Goal: Navigation & Orientation: Find specific page/section

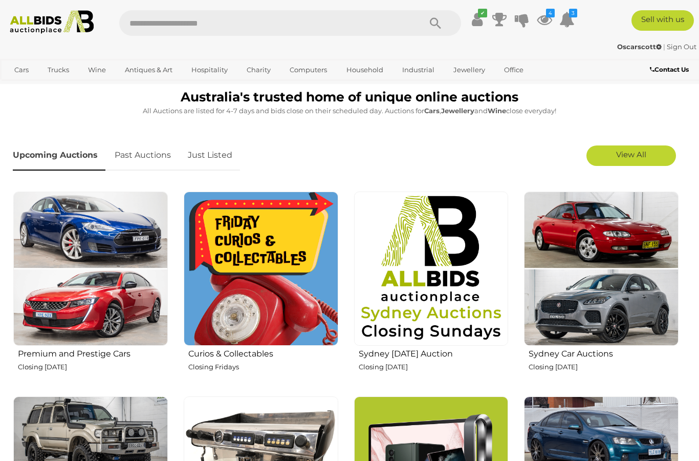
scroll to position [255, 0]
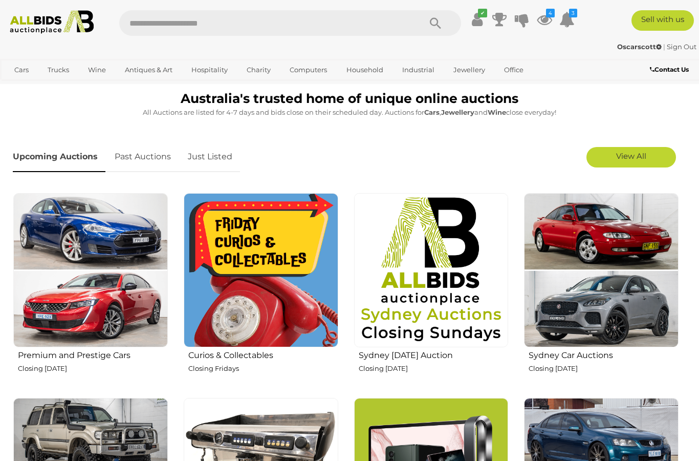
click at [218, 156] on link "Just Listed" at bounding box center [210, 157] width 60 height 30
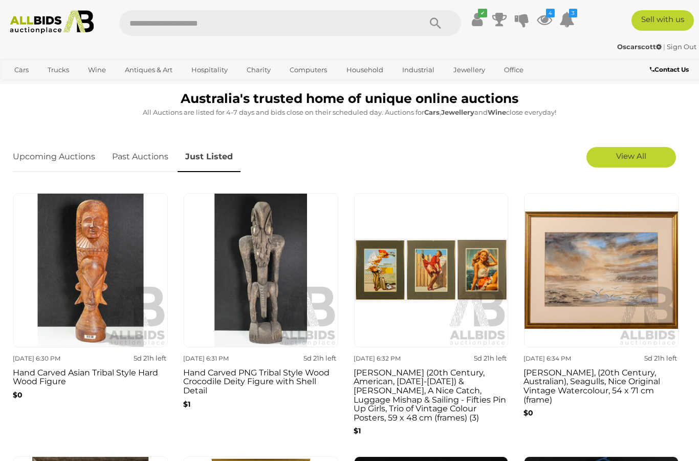
click at [637, 159] on span "View All" at bounding box center [631, 156] width 30 height 10
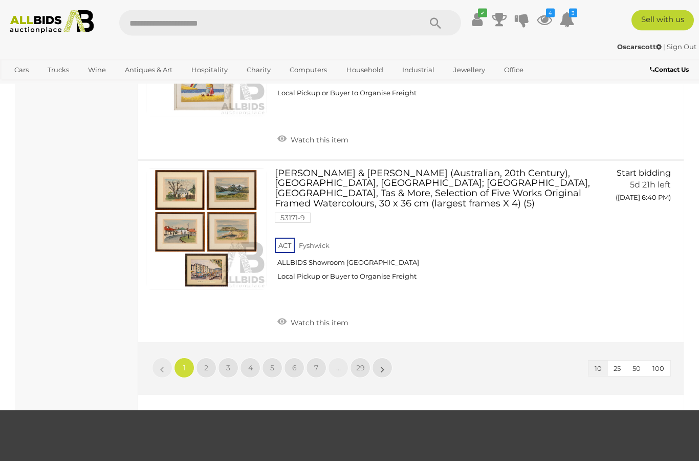
scroll to position [1490, 0]
click at [206, 357] on link "2" at bounding box center [206, 367] width 20 height 20
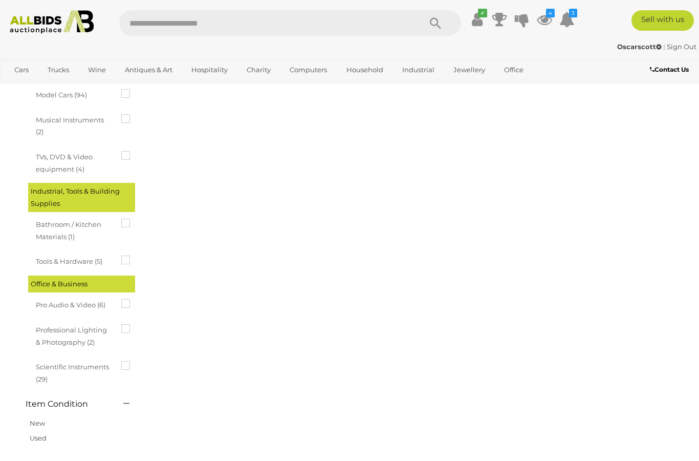
scroll to position [0, 0]
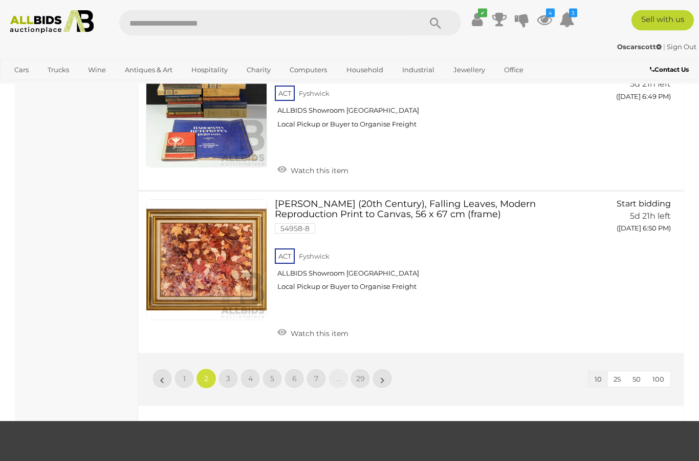
scroll to position [1444, 0]
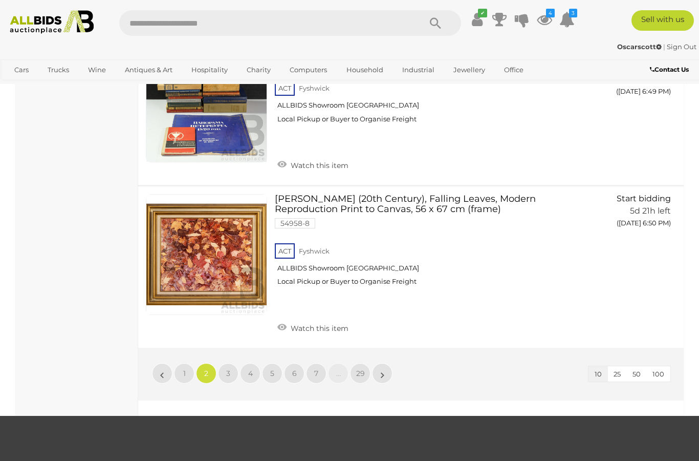
click at [229, 368] on span "3" at bounding box center [228, 372] width 4 height 9
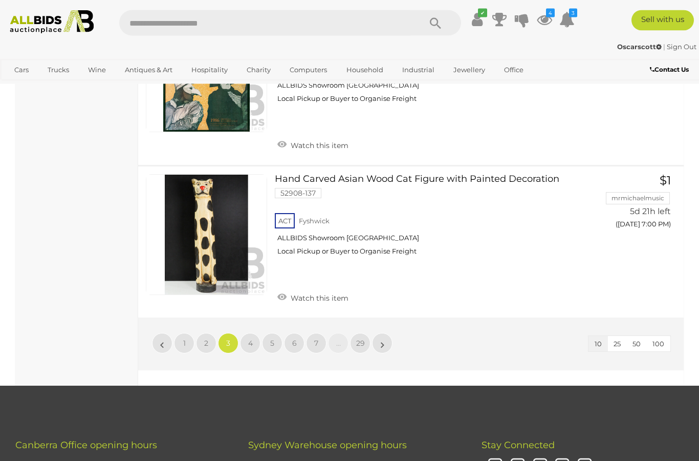
scroll to position [1474, 0]
click at [249, 338] on span "4" at bounding box center [250, 342] width 5 height 9
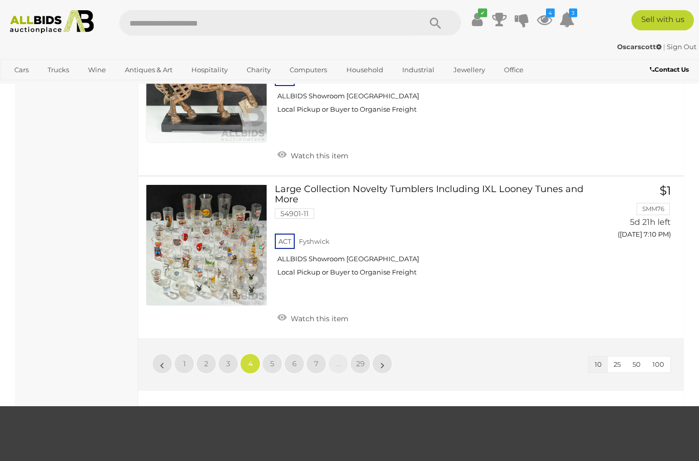
scroll to position [1433, 0]
click at [272, 359] on span "5" at bounding box center [272, 363] width 4 height 9
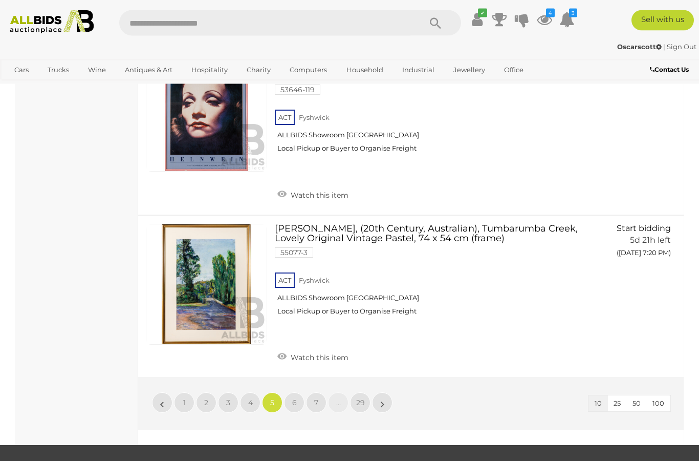
scroll to position [1434, 0]
click at [296, 392] on link "6" at bounding box center [294, 402] width 20 height 20
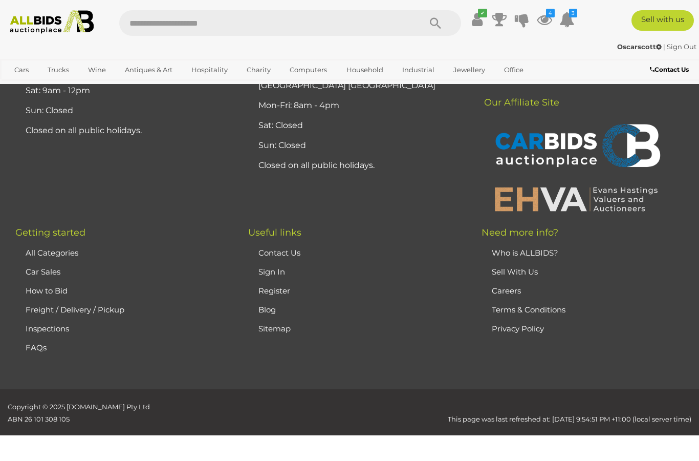
scroll to position [0, 0]
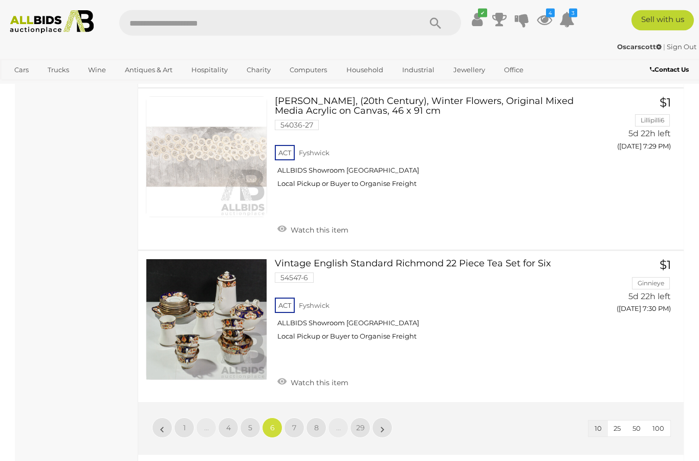
scroll to position [1412, 0]
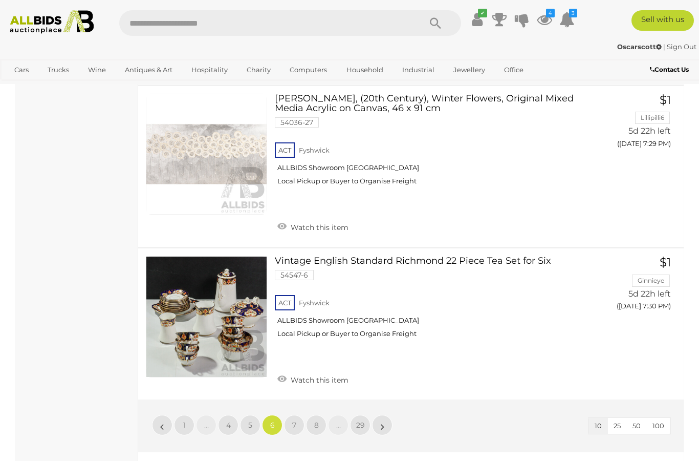
click at [298, 414] on link "7" at bounding box center [294, 424] width 20 height 20
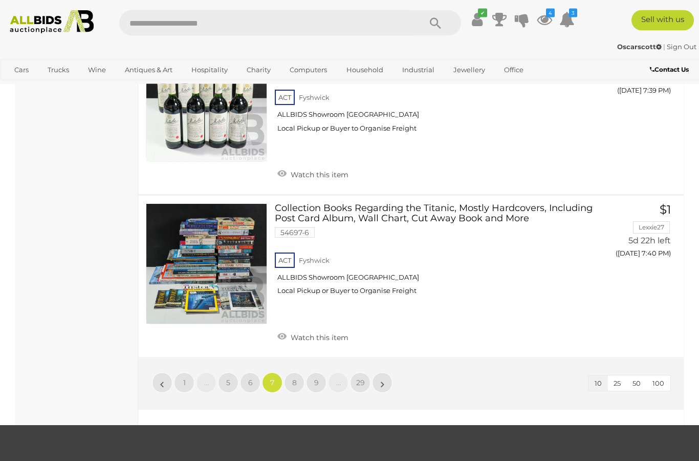
scroll to position [1396, 0]
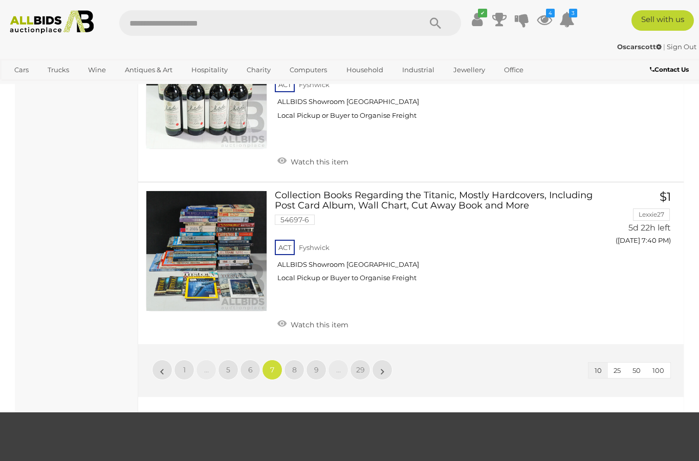
click at [297, 363] on link "8" at bounding box center [294, 369] width 20 height 20
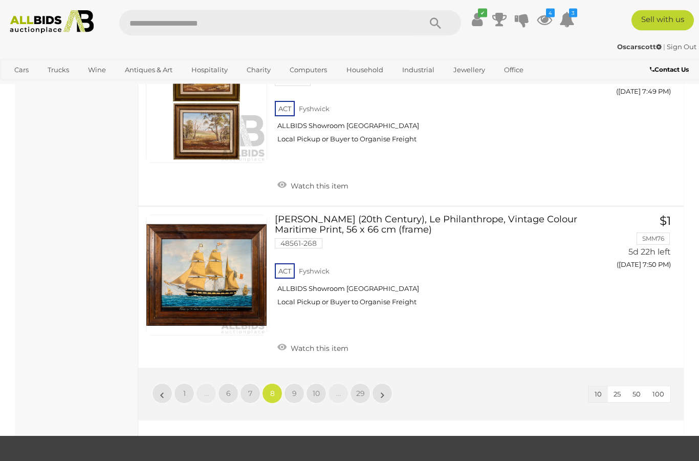
scroll to position [1433, 0]
click at [293, 388] on span "9" at bounding box center [294, 392] width 5 height 9
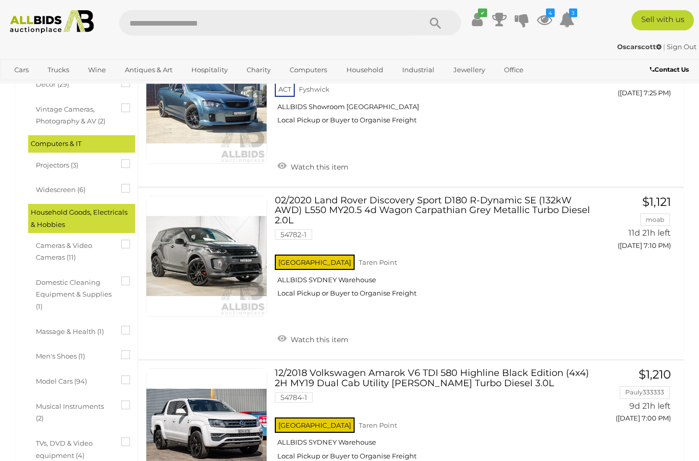
scroll to position [608, 0]
